Goal: Task Accomplishment & Management: Manage account settings

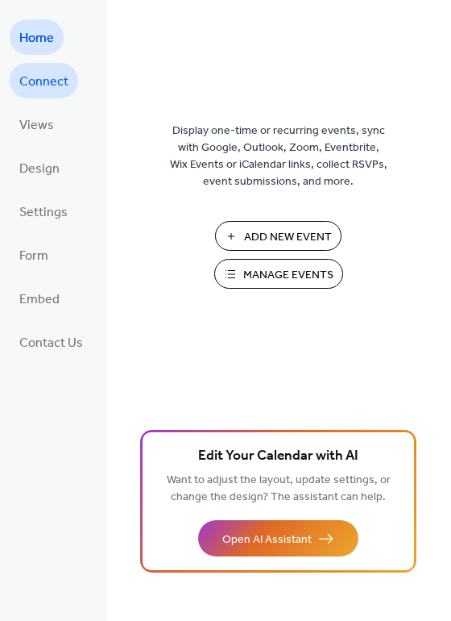
click at [60, 89] on span "Connect" at bounding box center [43, 82] width 49 height 26
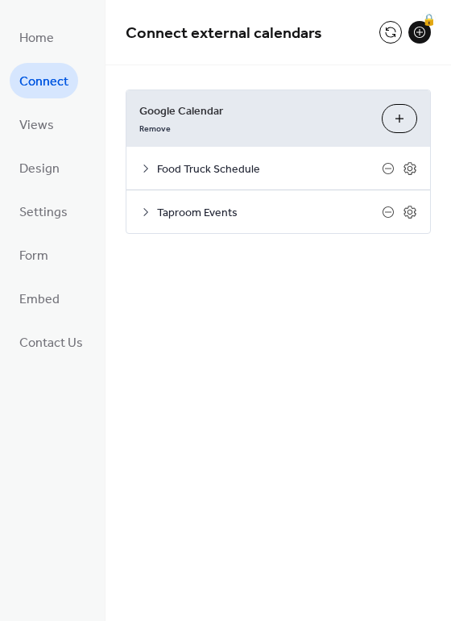
click at [157, 205] on span "Taproom Events" at bounding box center [269, 213] width 225 height 17
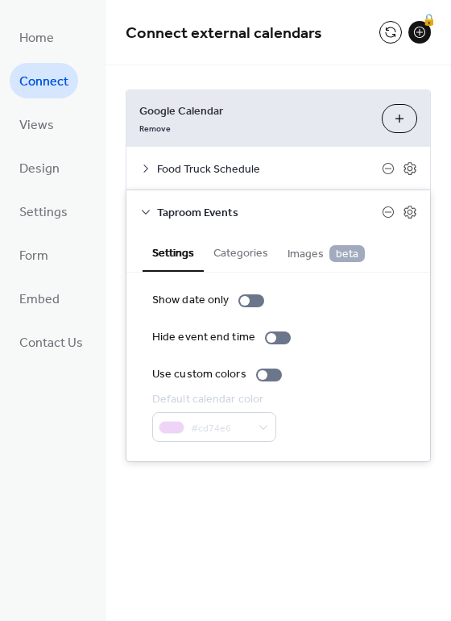
click at [143, 209] on icon at bounding box center [145, 212] width 13 height 13
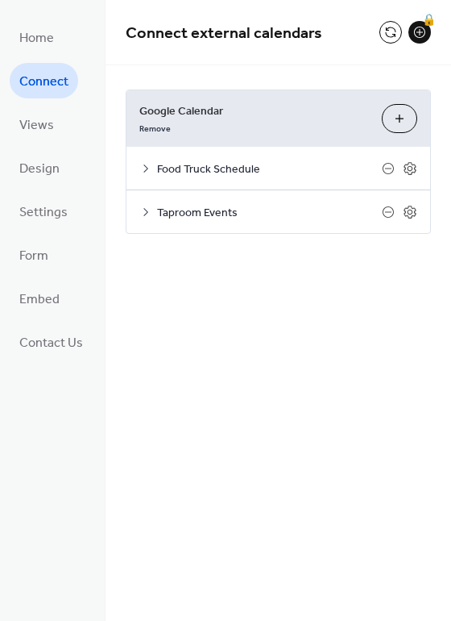
click at [143, 209] on icon at bounding box center [145, 212] width 13 height 13
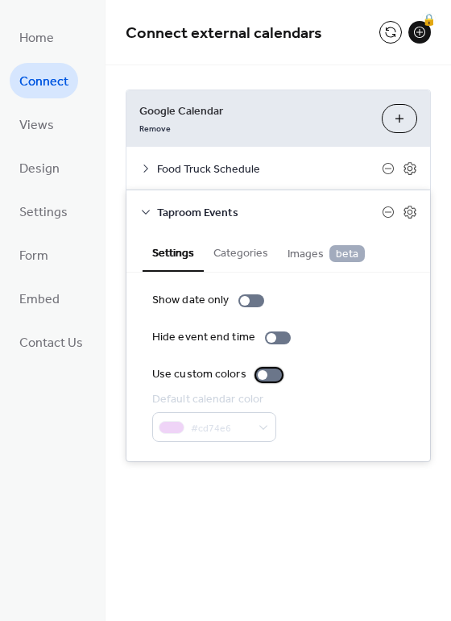
click at [266, 367] on label "Use custom colors" at bounding box center [220, 374] width 136 height 17
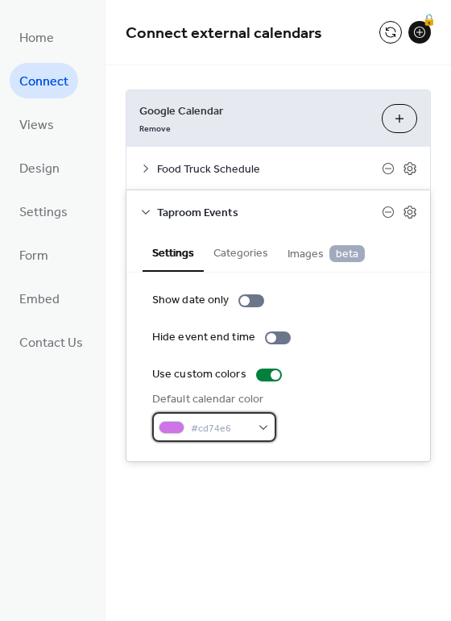
click at [243, 420] on span "#cd74e6" at bounding box center [221, 428] width 60 height 17
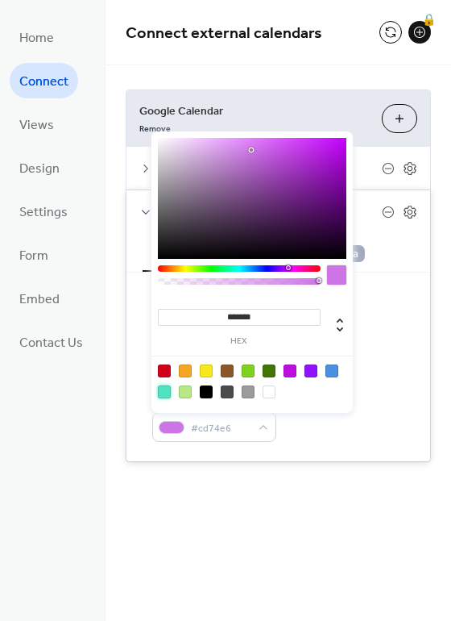
click at [164, 391] on div at bounding box center [164, 391] width 13 height 13
type input "*******"
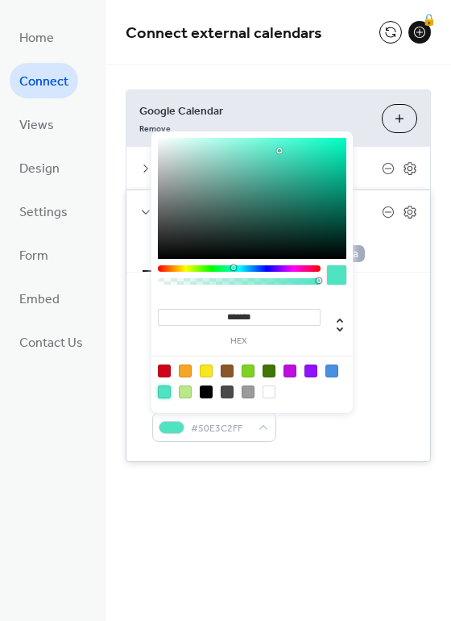
click at [362, 429] on div "Default calendar color #50E3C2FF" at bounding box center [278, 416] width 252 height 51
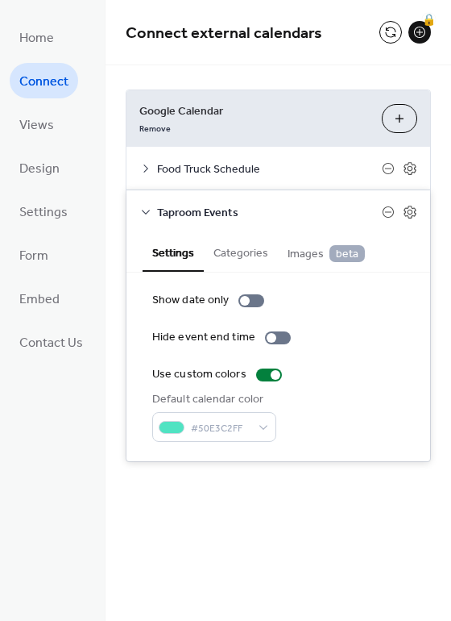
click at [243, 168] on span "Food Truck Schedule" at bounding box center [269, 169] width 225 height 17
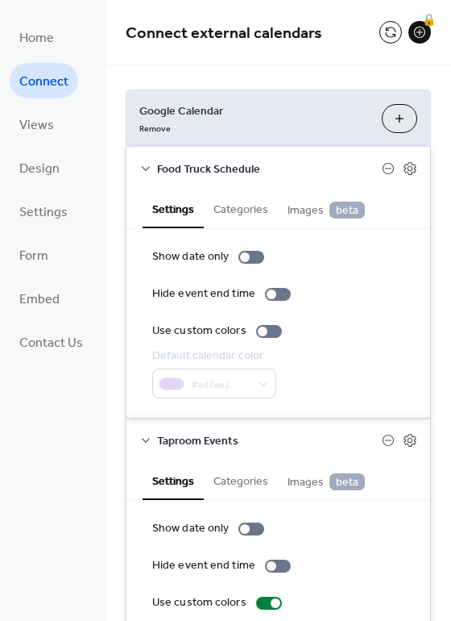
click at [243, 168] on span "Food Truck Schedule" at bounding box center [269, 169] width 225 height 17
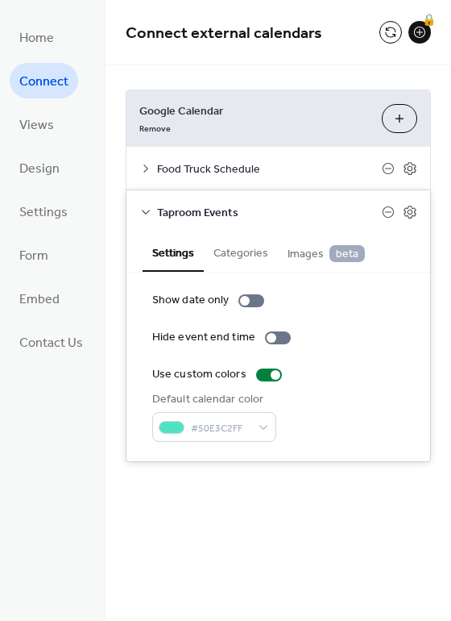
click at [220, 216] on span "Taproom Events" at bounding box center [269, 213] width 225 height 17
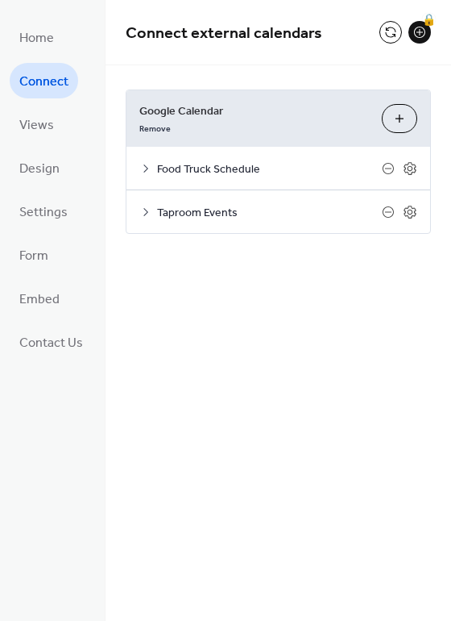
click at [371, 293] on div "Connect external calendars 🔒 Google Calendar Remove Choose Calendars Food Truck…" at bounding box center [279, 310] width 346 height 621
click at [387, 35] on button at bounding box center [391, 32] width 23 height 23
click at [154, 212] on div "Taproom Events" at bounding box center [279, 211] width 304 height 43
click at [135, 212] on div "Taproom Events" at bounding box center [279, 211] width 304 height 43
click at [70, 222] on link "Settings" at bounding box center [44, 210] width 68 height 35
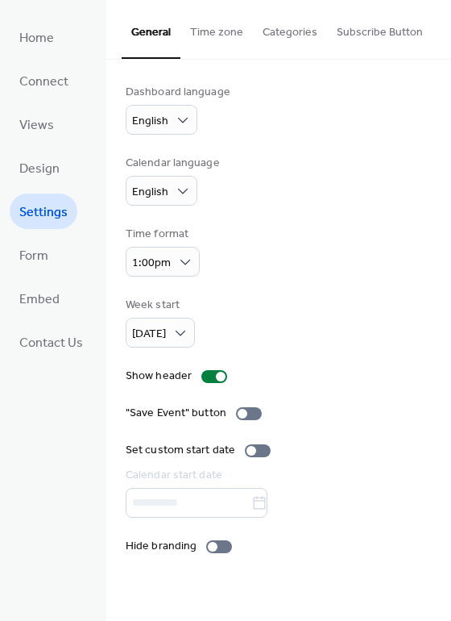
click at [277, 42] on button "Categories" at bounding box center [290, 28] width 74 height 57
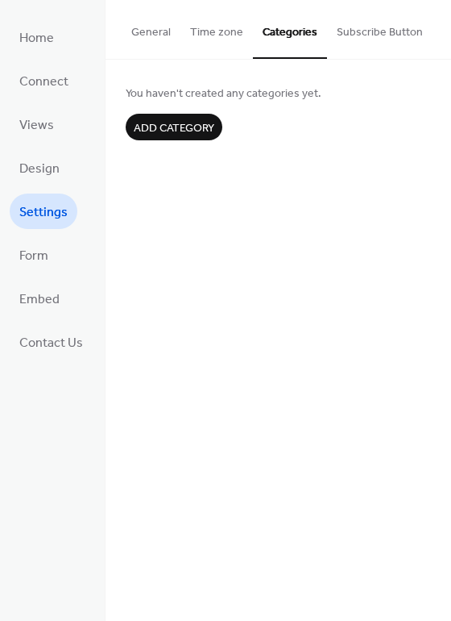
click at [230, 39] on button "Time zone" at bounding box center [217, 28] width 73 height 57
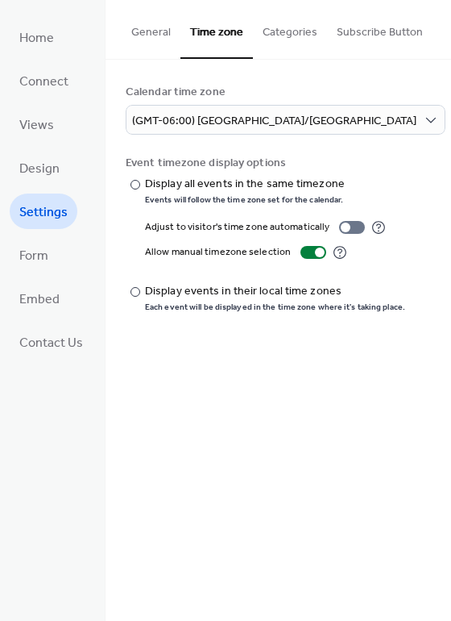
click at [146, 27] on button "General" at bounding box center [151, 28] width 59 height 57
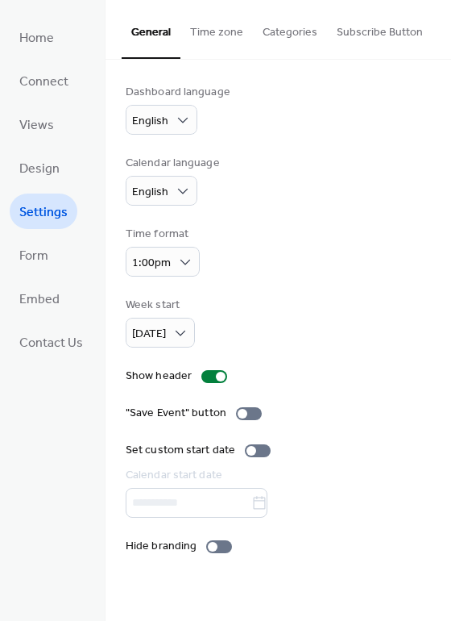
click at [289, 34] on button "Categories" at bounding box center [290, 28] width 74 height 57
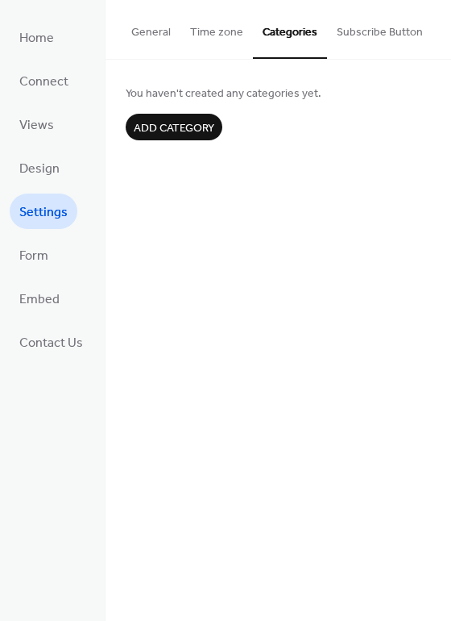
click at [197, 28] on button "Time zone" at bounding box center [217, 28] width 73 height 57
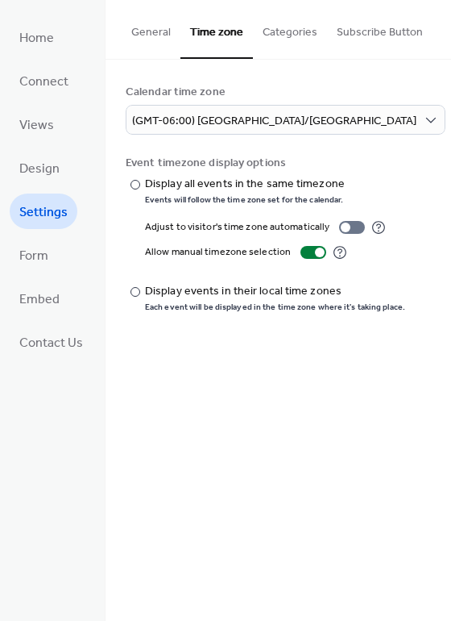
click at [164, 35] on button "General" at bounding box center [151, 28] width 59 height 57
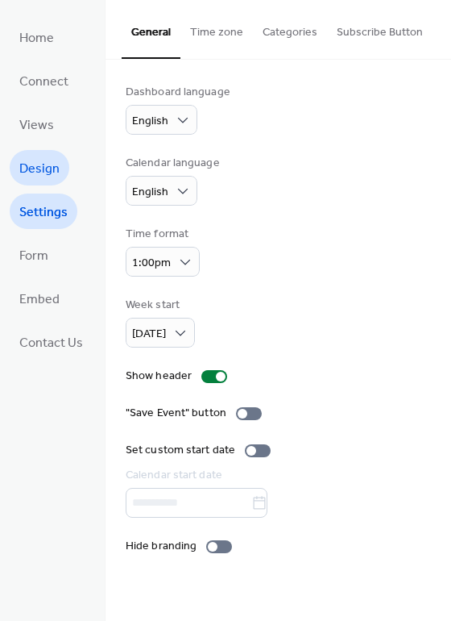
click at [46, 173] on span "Design" at bounding box center [39, 169] width 40 height 26
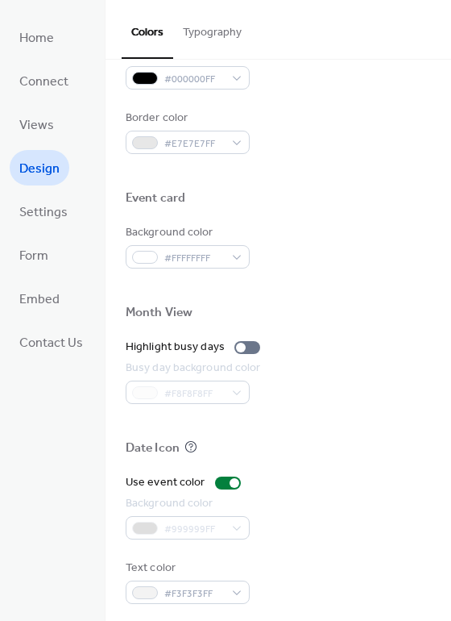
scroll to position [690, 0]
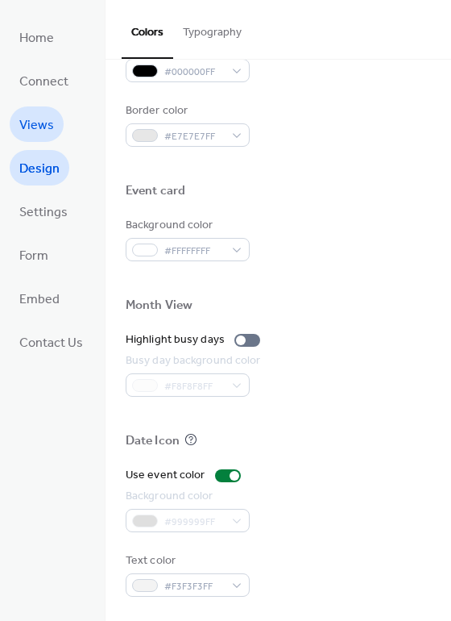
click at [56, 119] on link "Views" at bounding box center [37, 123] width 54 height 35
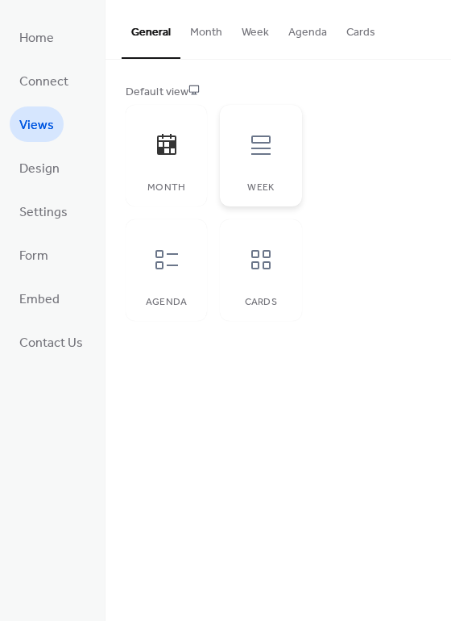
click at [253, 149] on icon at bounding box center [261, 145] width 26 height 26
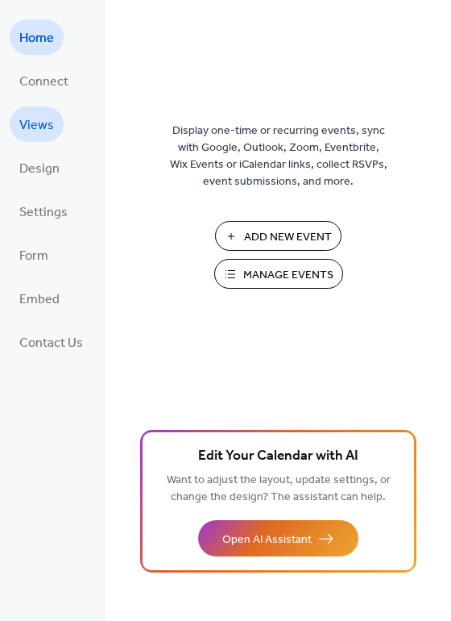
click at [51, 125] on span "Views" at bounding box center [36, 126] width 35 height 26
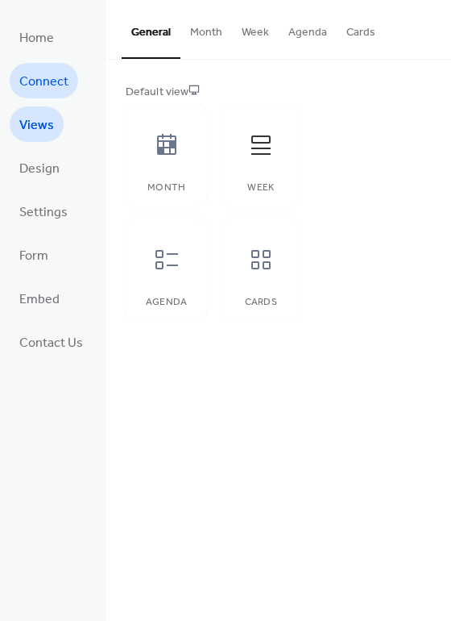
click at [46, 85] on span "Connect" at bounding box center [43, 82] width 49 height 26
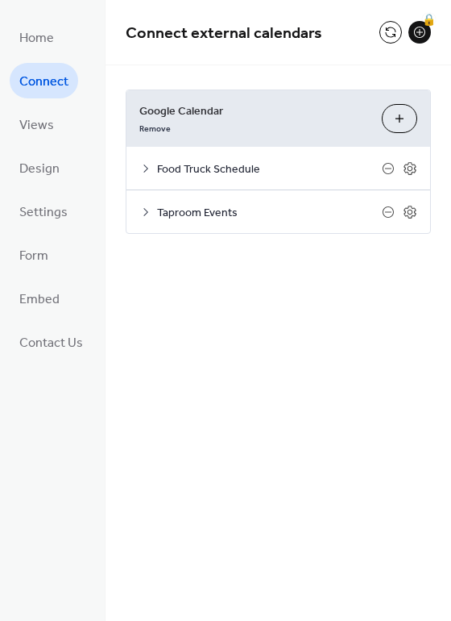
click at [390, 113] on button "Choose Calendars" at bounding box center [399, 118] width 35 height 29
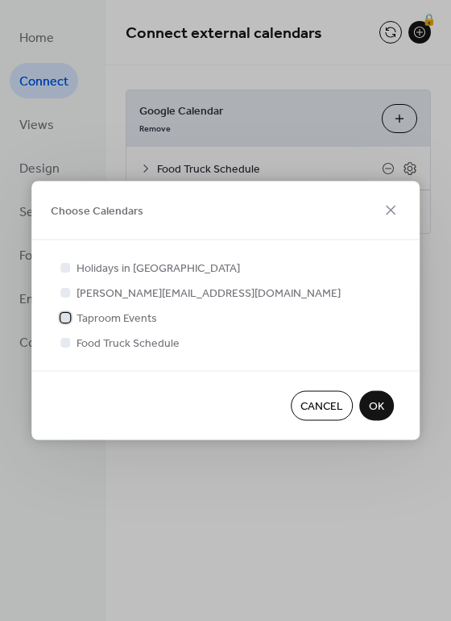
click at [97, 318] on span "Taproom Events" at bounding box center [117, 318] width 81 height 17
click at [99, 335] on span "Food Truck Schedule" at bounding box center [128, 343] width 103 height 17
click at [372, 400] on span "OK" at bounding box center [376, 406] width 15 height 17
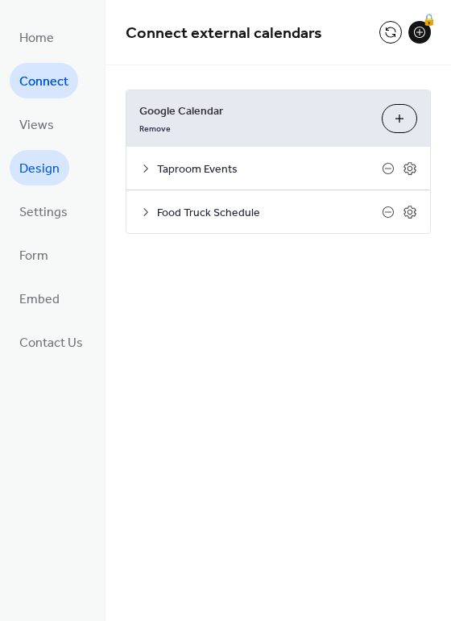
click at [48, 168] on span "Design" at bounding box center [39, 169] width 40 height 26
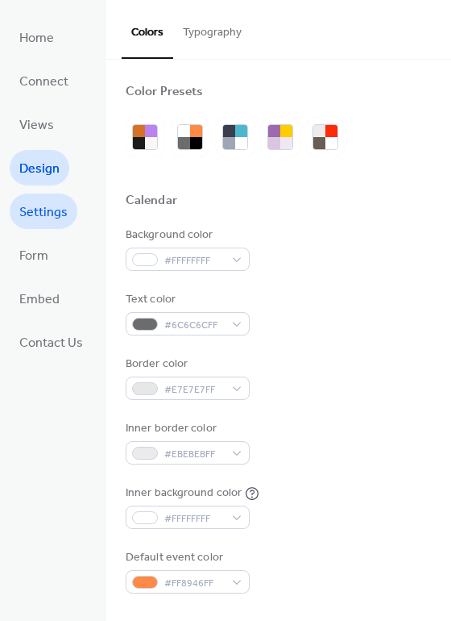
click at [34, 213] on span "Settings" at bounding box center [43, 213] width 48 height 26
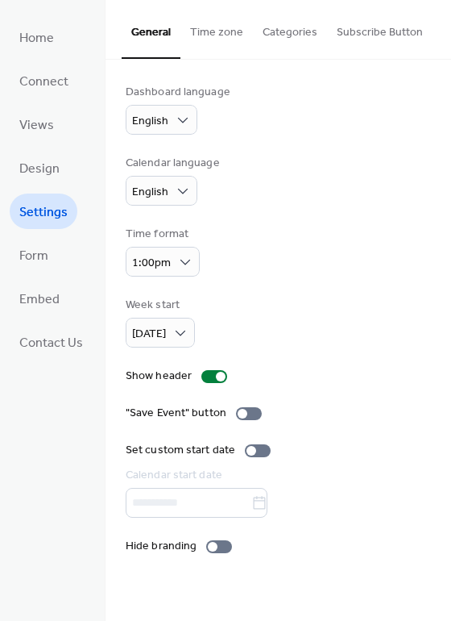
click at [232, 46] on button "Time zone" at bounding box center [217, 28] width 73 height 57
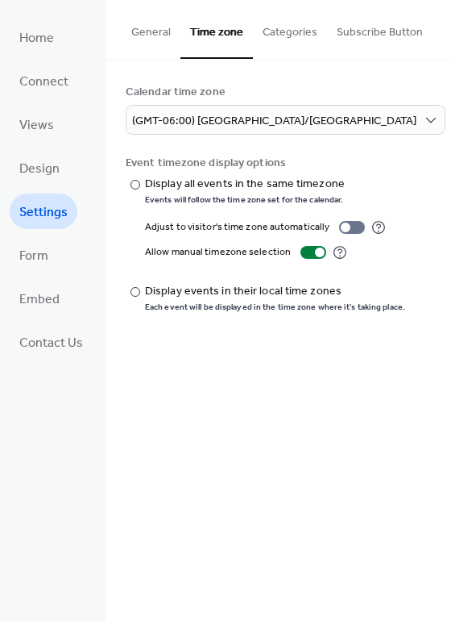
click at [283, 31] on button "Categories" at bounding box center [290, 28] width 74 height 57
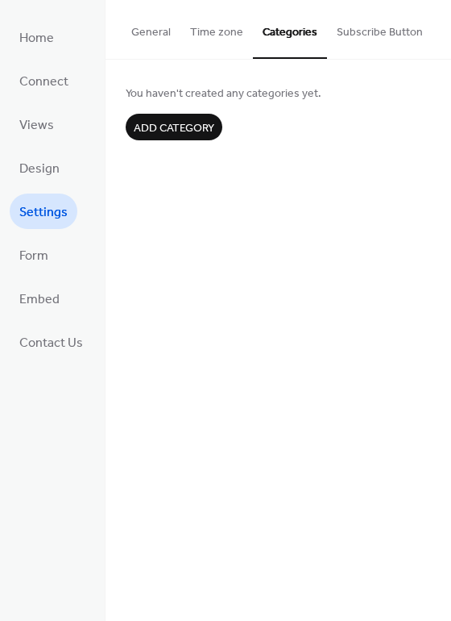
click at [168, 30] on button "General" at bounding box center [151, 28] width 59 height 57
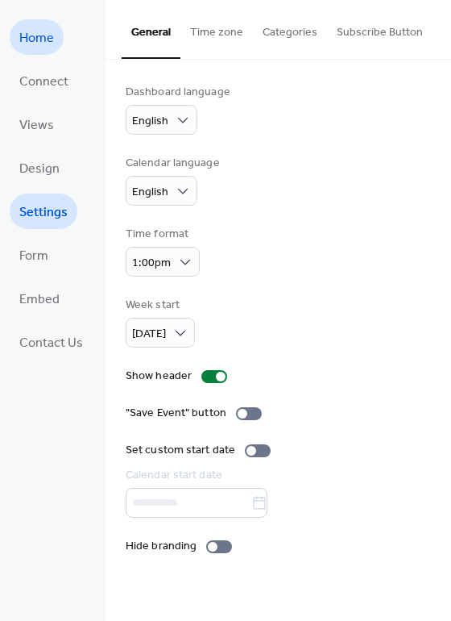
click at [54, 37] on link "Home" at bounding box center [37, 36] width 54 height 35
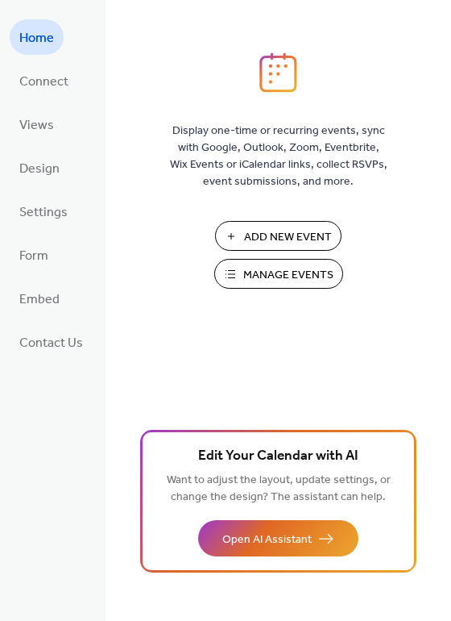
click at [252, 274] on span "Manage Events" at bounding box center [288, 275] width 90 height 17
click at [44, 260] on span "Form" at bounding box center [33, 256] width 29 height 26
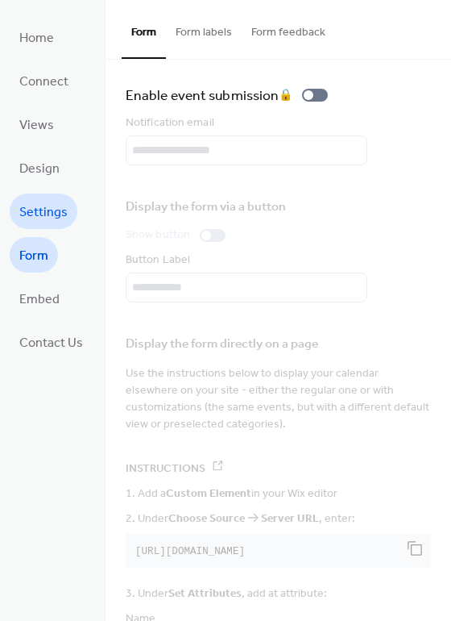
click at [50, 215] on span "Settings" at bounding box center [43, 213] width 48 height 26
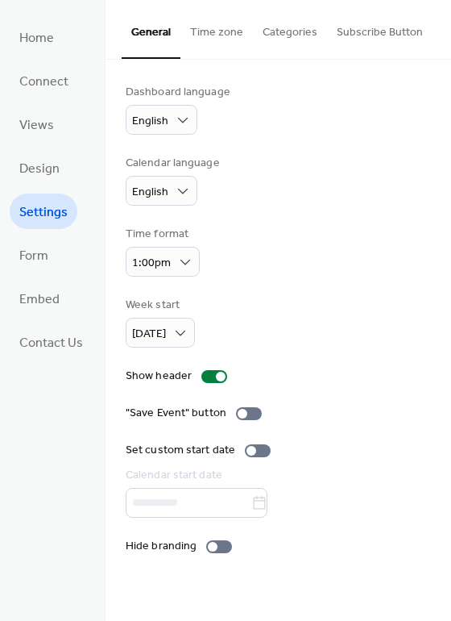
click at [377, 18] on button "Subscribe Button" at bounding box center [380, 28] width 106 height 57
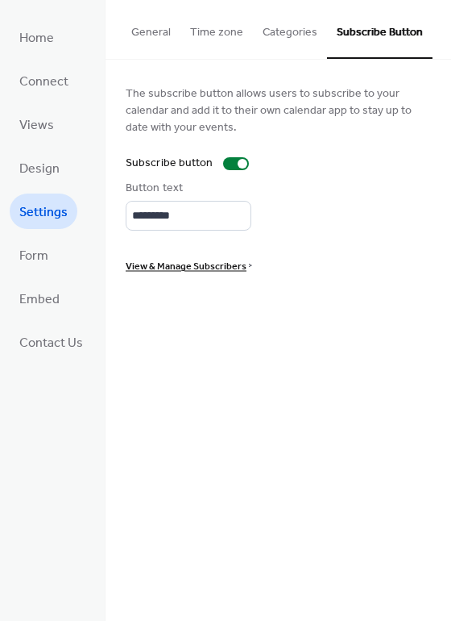
click at [305, 21] on button "Categories" at bounding box center [290, 28] width 74 height 57
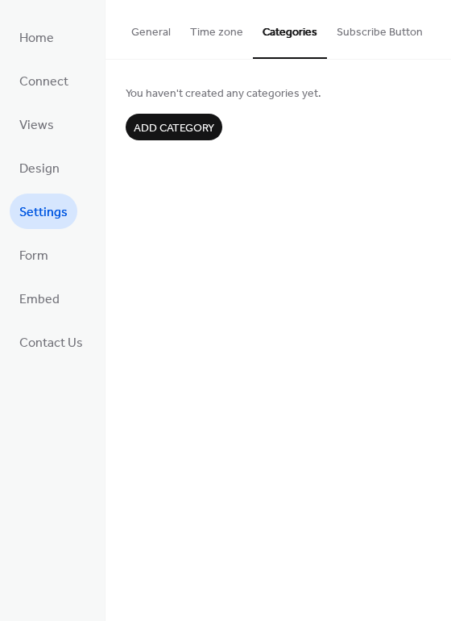
click at [203, 28] on button "Time zone" at bounding box center [217, 28] width 73 height 57
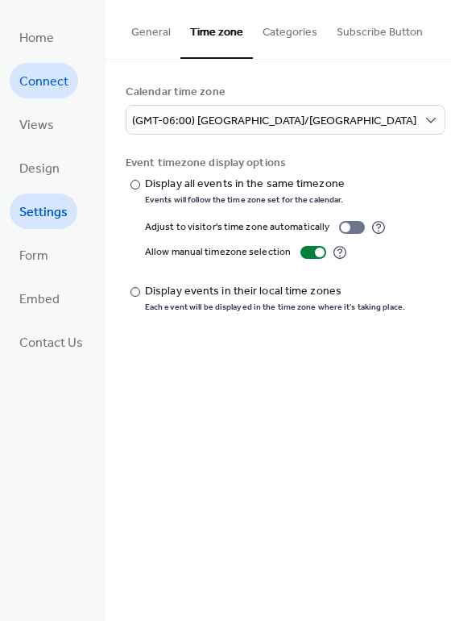
click at [58, 96] on link "Connect" at bounding box center [44, 80] width 69 height 35
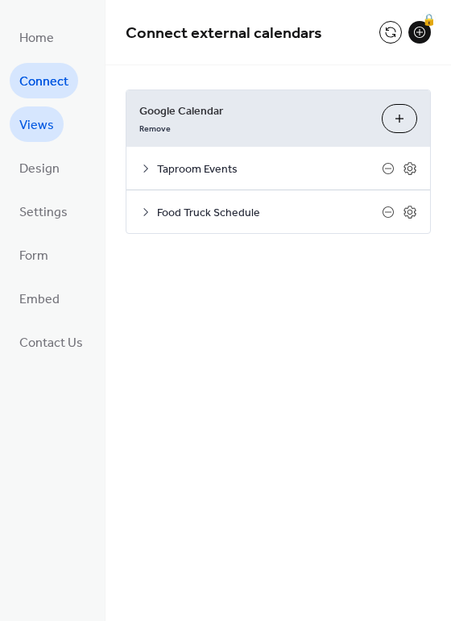
click at [50, 127] on span "Views" at bounding box center [36, 126] width 35 height 26
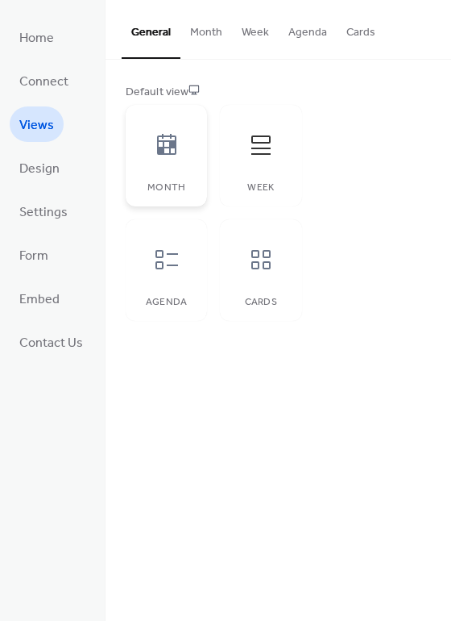
click at [173, 159] on div at bounding box center [167, 145] width 48 height 48
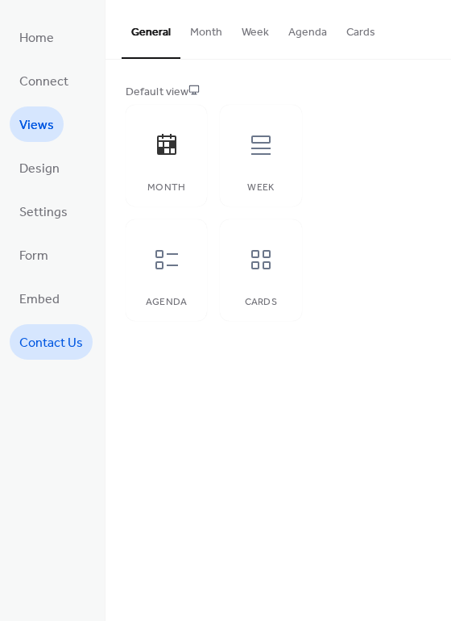
click at [40, 329] on link "Contact Us" at bounding box center [51, 341] width 83 height 35
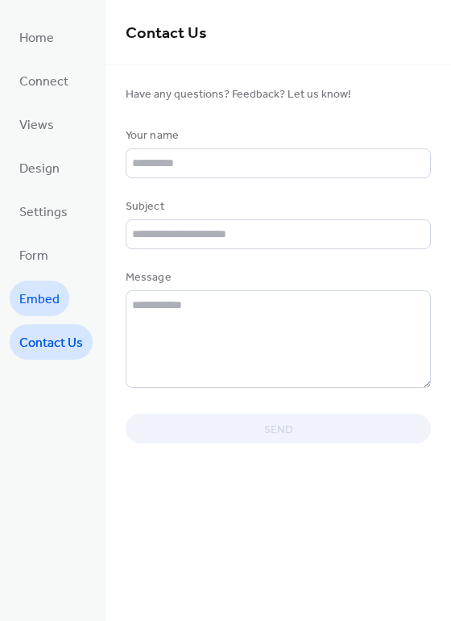
click at [48, 306] on span "Embed" at bounding box center [39, 300] width 40 height 26
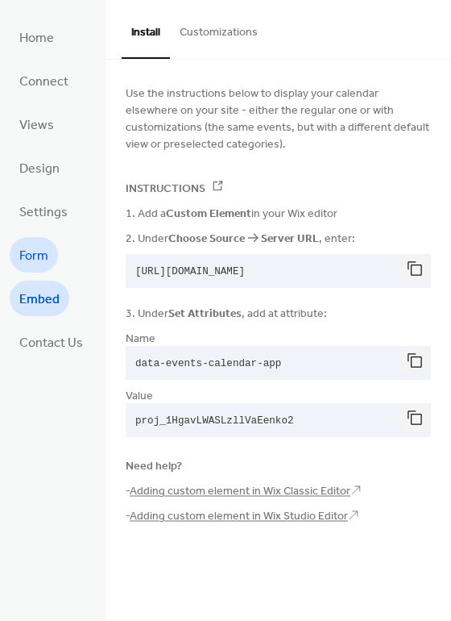
click at [44, 260] on span "Form" at bounding box center [33, 256] width 29 height 26
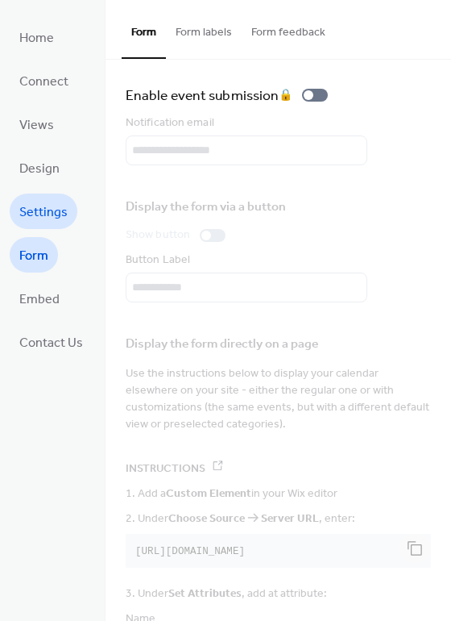
click at [47, 214] on span "Settings" at bounding box center [43, 213] width 48 height 26
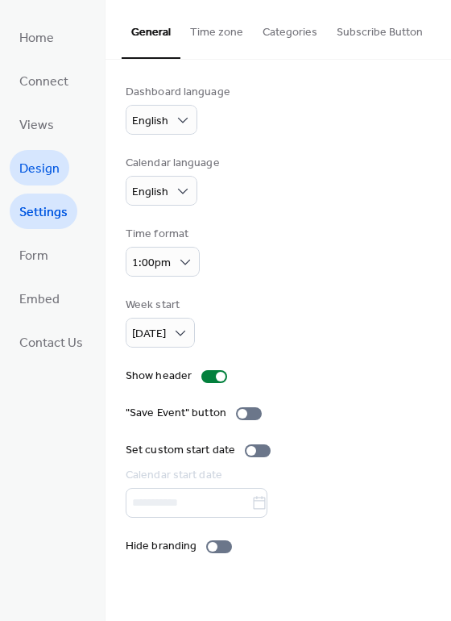
click at [53, 172] on span "Design" at bounding box center [39, 169] width 40 height 26
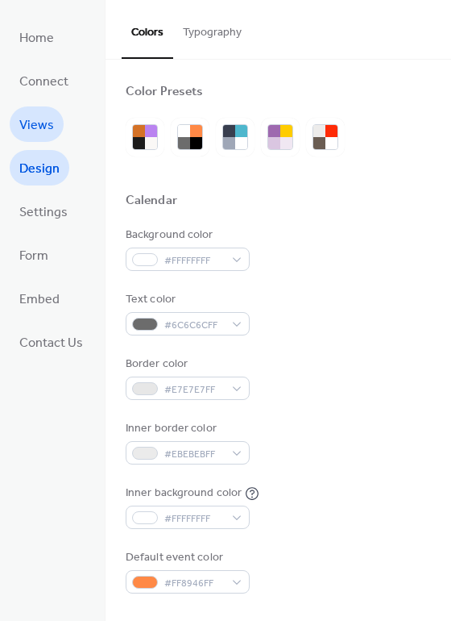
click at [49, 130] on span "Views" at bounding box center [36, 126] width 35 height 26
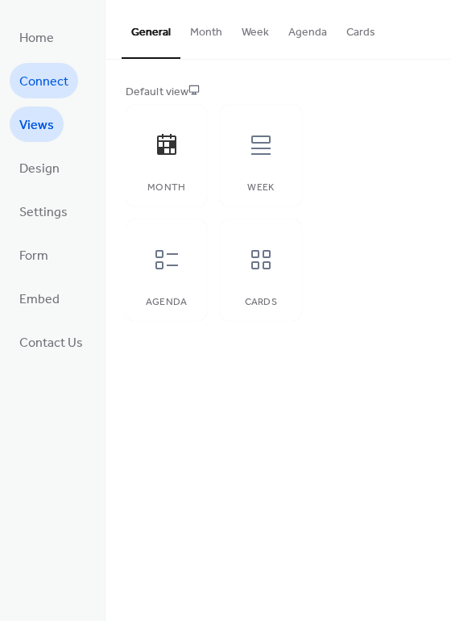
click at [61, 85] on span "Connect" at bounding box center [43, 82] width 49 height 26
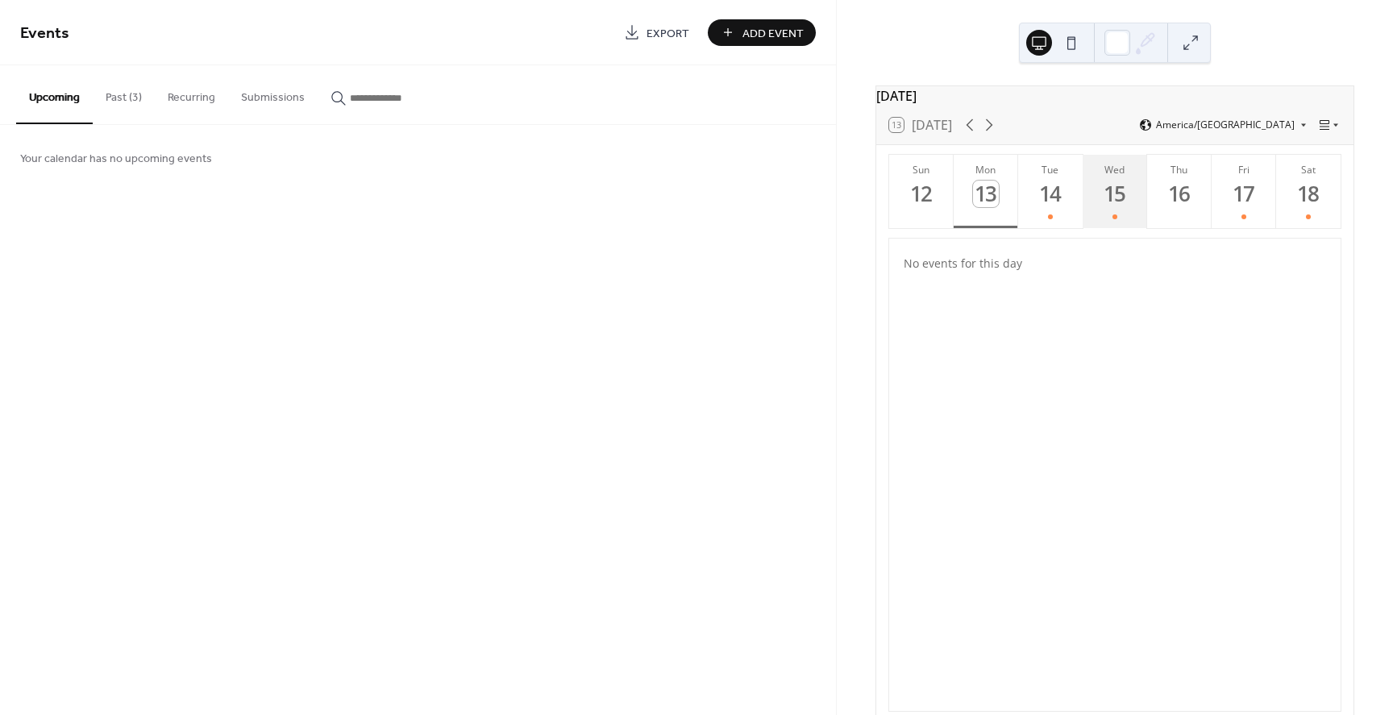
click at [1122, 216] on button "Wed 15" at bounding box center [1115, 191] width 64 height 73
click at [202, 87] on button "Recurring" at bounding box center [191, 93] width 73 height 57
click at [247, 94] on button "Submissions" at bounding box center [272, 93] width 89 height 57
click at [39, 86] on button "Upcoming" at bounding box center [54, 93] width 77 height 57
